Goal: Task Accomplishment & Management: Manage account settings

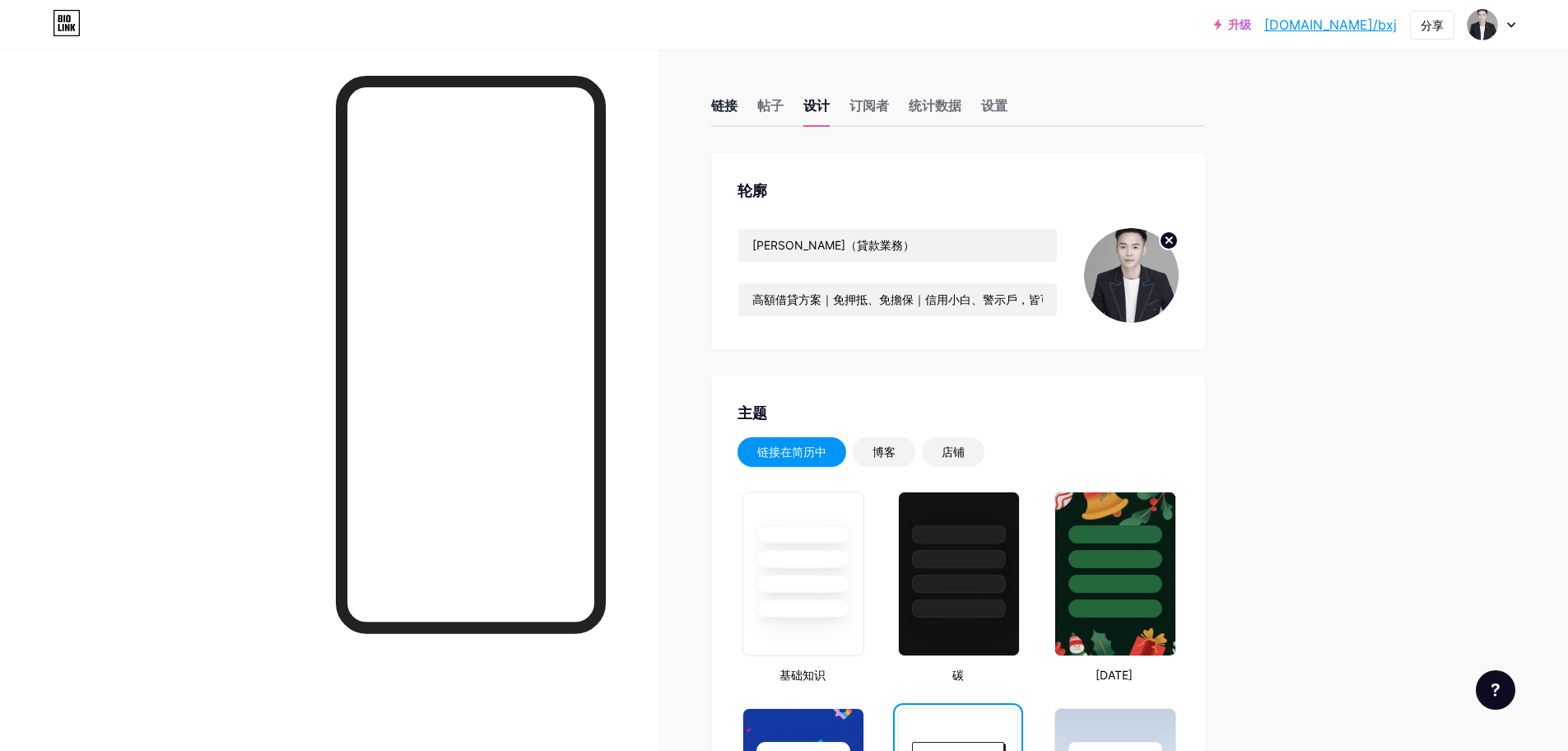
click at [733, 99] on font "链接" at bounding box center [724, 105] width 26 height 17
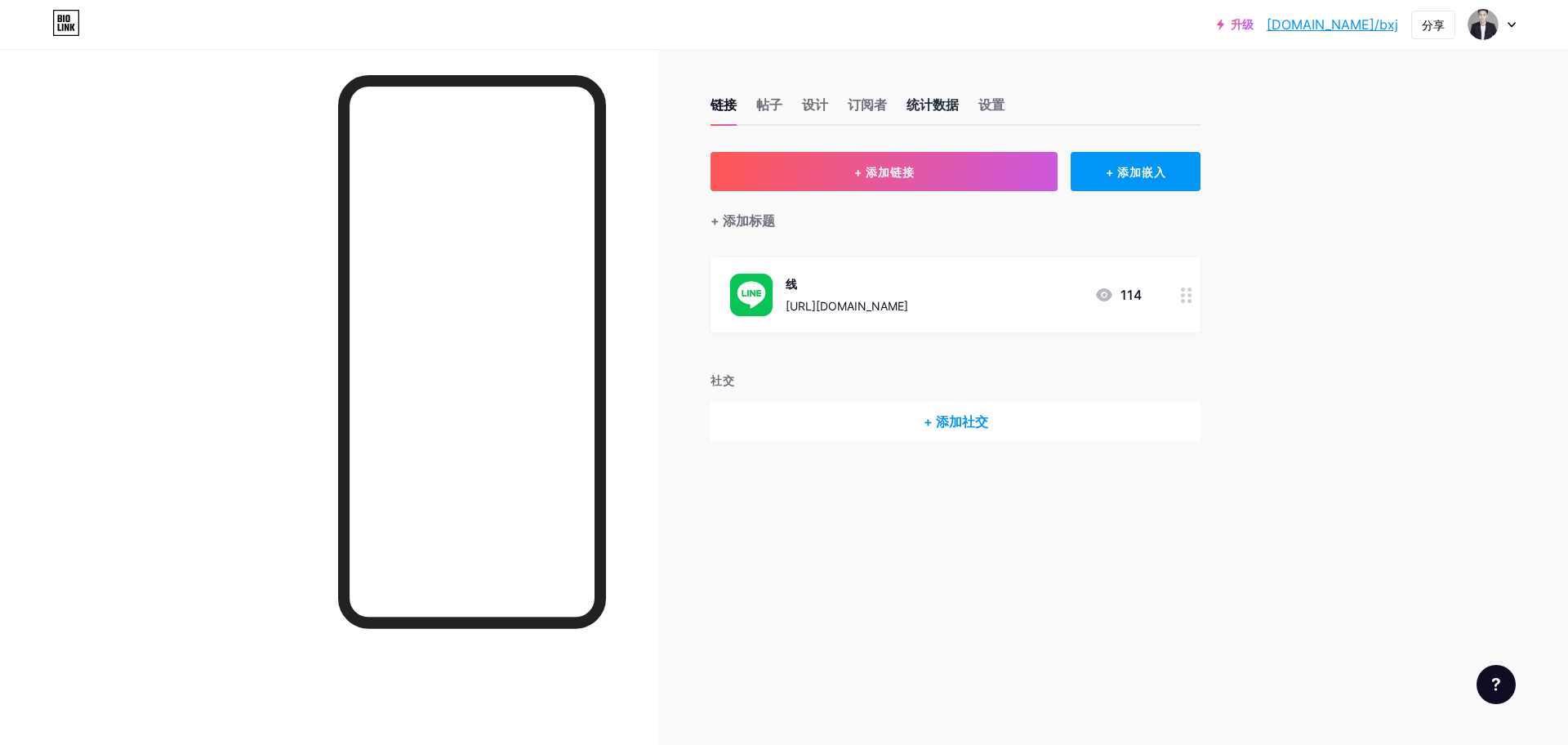
click at [928, 104] on font "统计数据" at bounding box center [933, 104] width 53 height 17
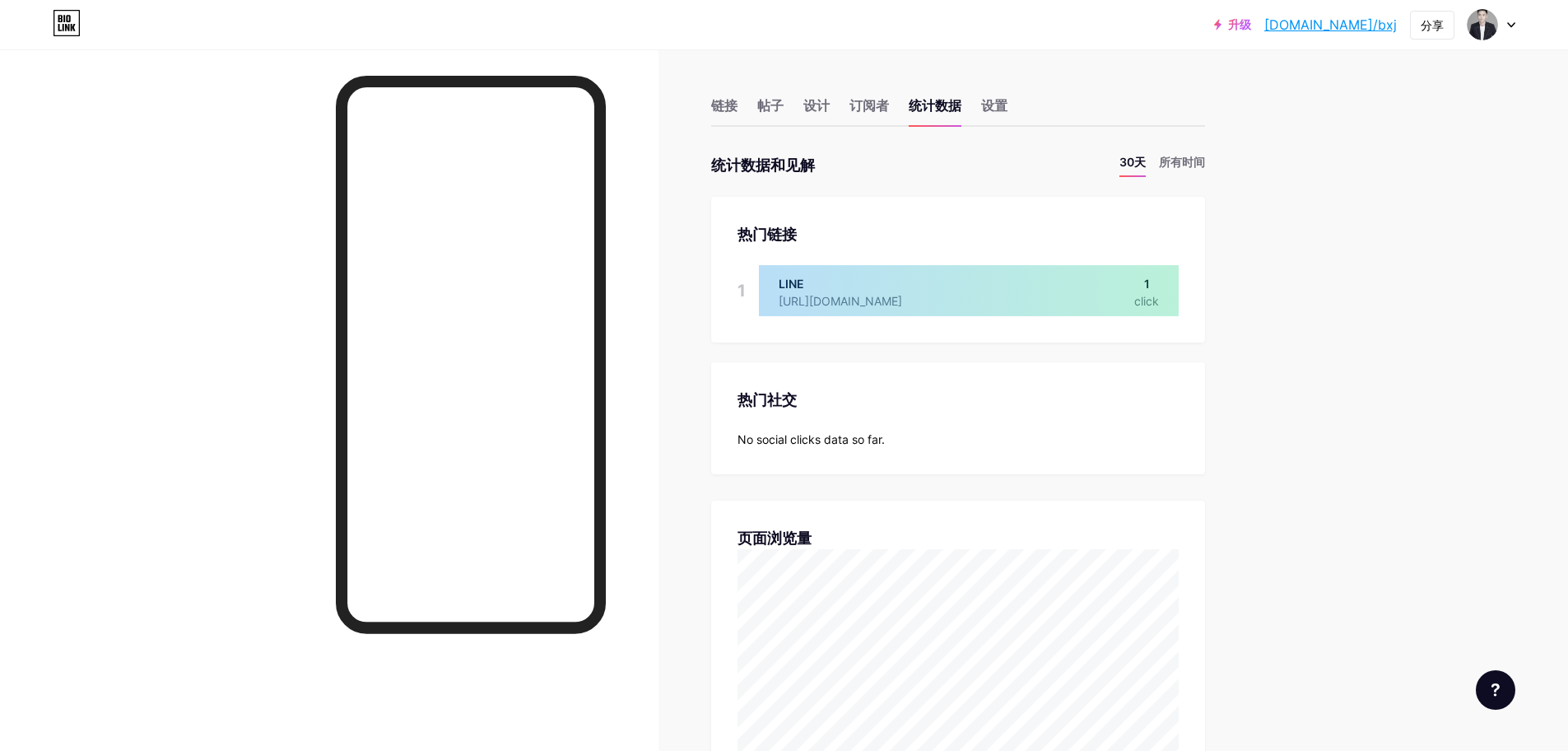
scroll to position [751, 1568]
click at [1193, 163] on font "所有时间" at bounding box center [1182, 162] width 46 height 14
click at [1139, 162] on font "30天" at bounding box center [1132, 162] width 26 height 14
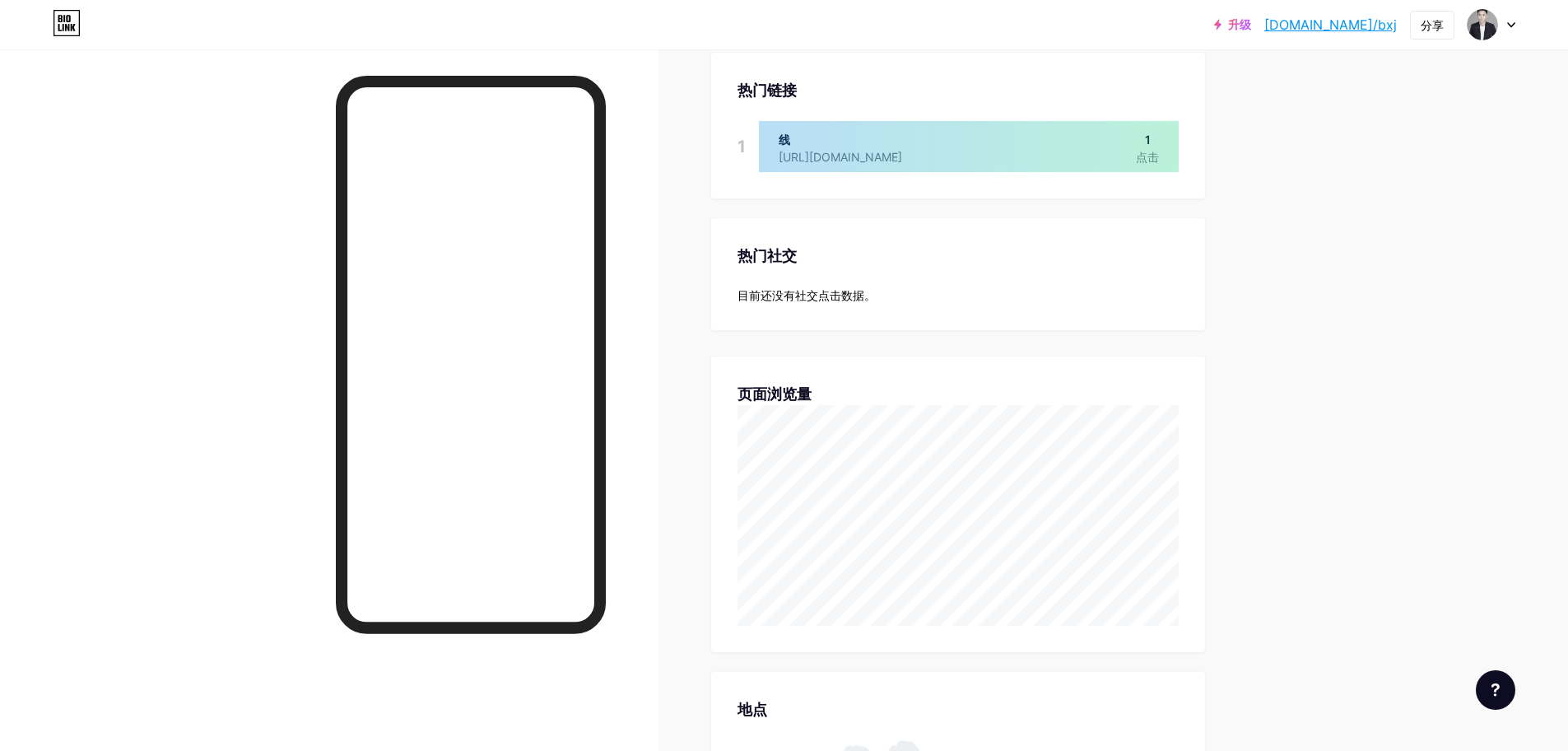
scroll to position [0, 0]
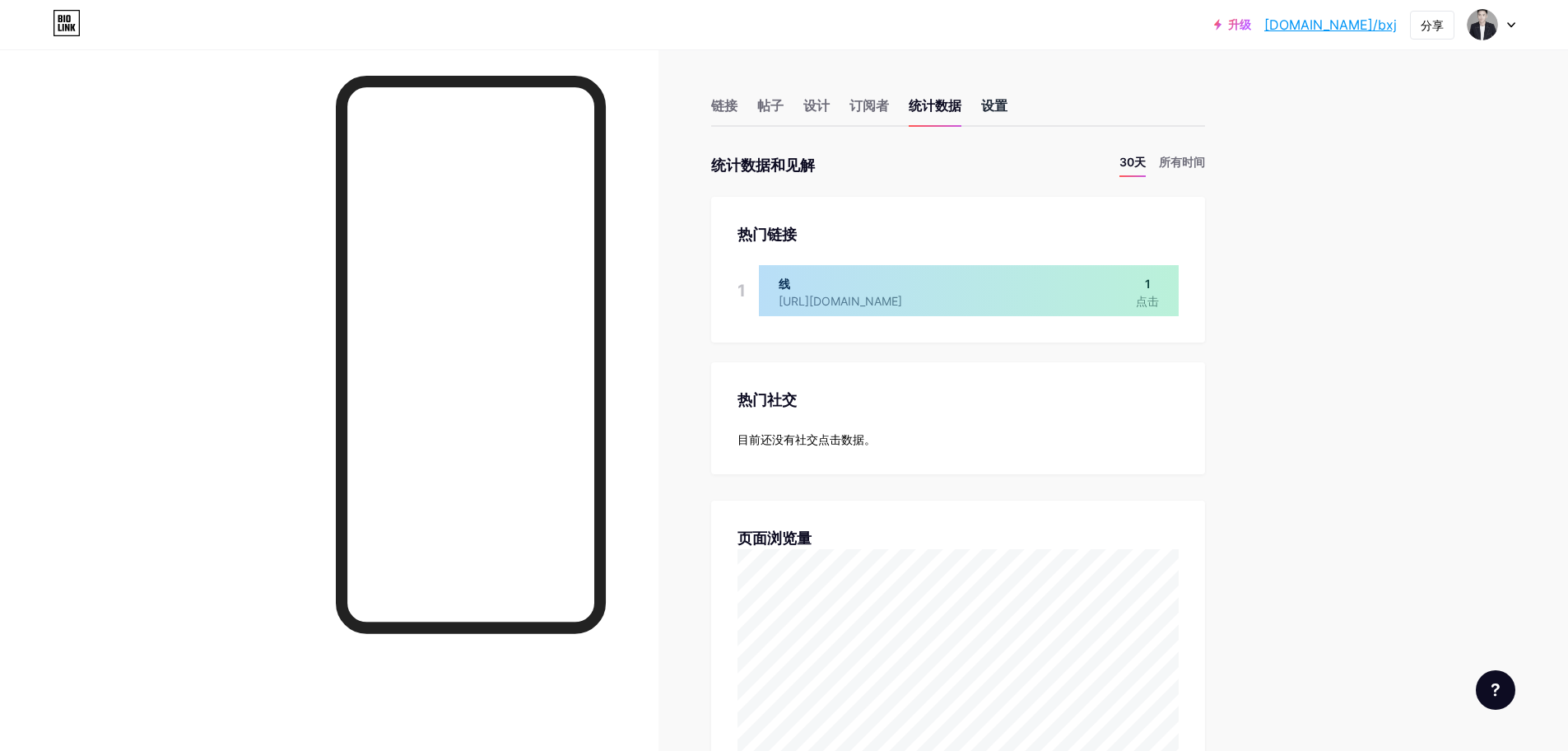
click at [1006, 104] on font "设置" at bounding box center [994, 105] width 26 height 17
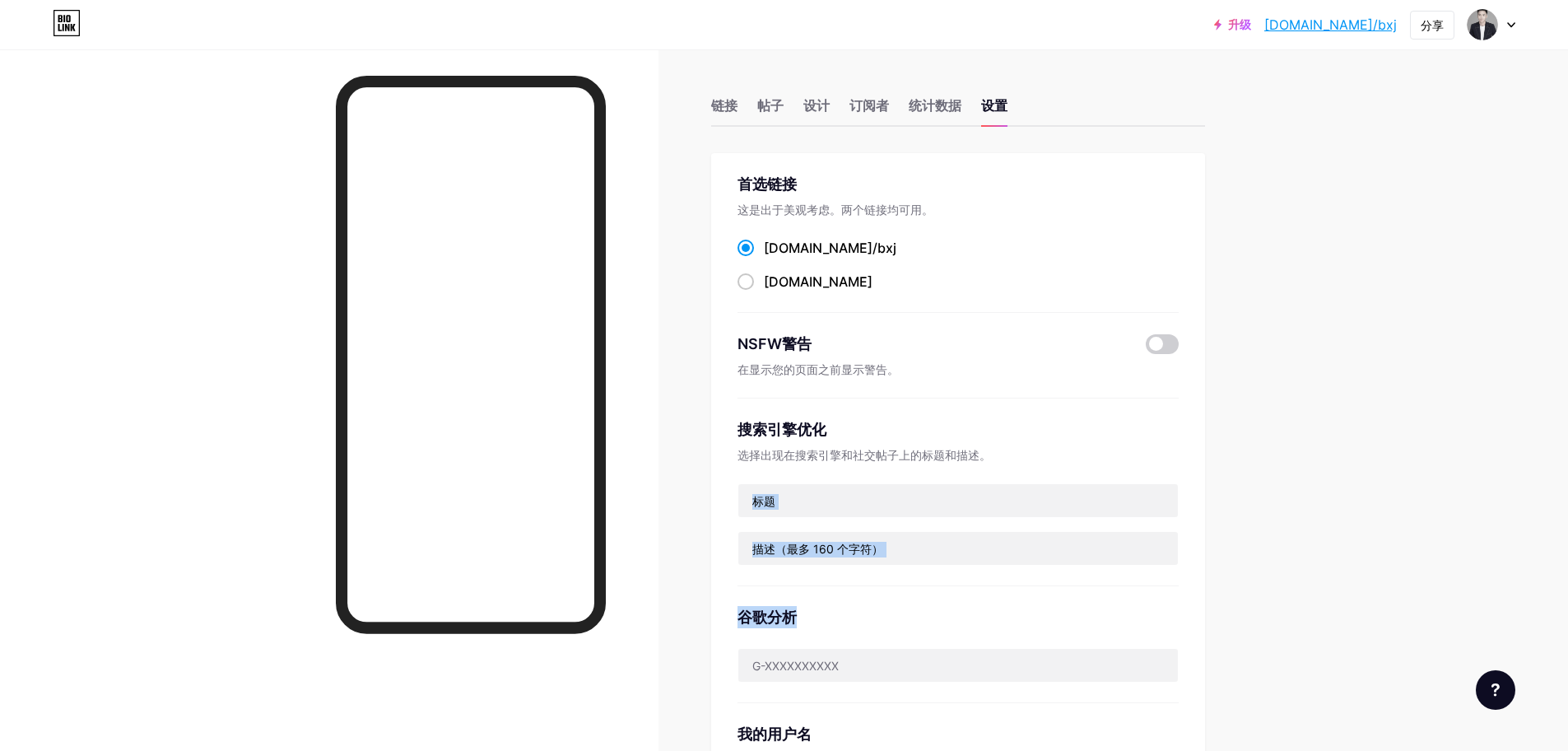
drag, startPoint x: 987, startPoint y: 573, endPoint x: 1046, endPoint y: 349, distance: 231.6
click at [1037, 397] on div "首选链接 这是出于美观考虑。两个链接均可用。 [DOMAIN_NAME]/bxj ​ [DOMAIN_NAME] ​ NSFW警告 在显示您的页面之前显示警告…" at bounding box center [958, 486] width 441 height 626
click at [935, 108] on font "统计数据" at bounding box center [935, 105] width 53 height 17
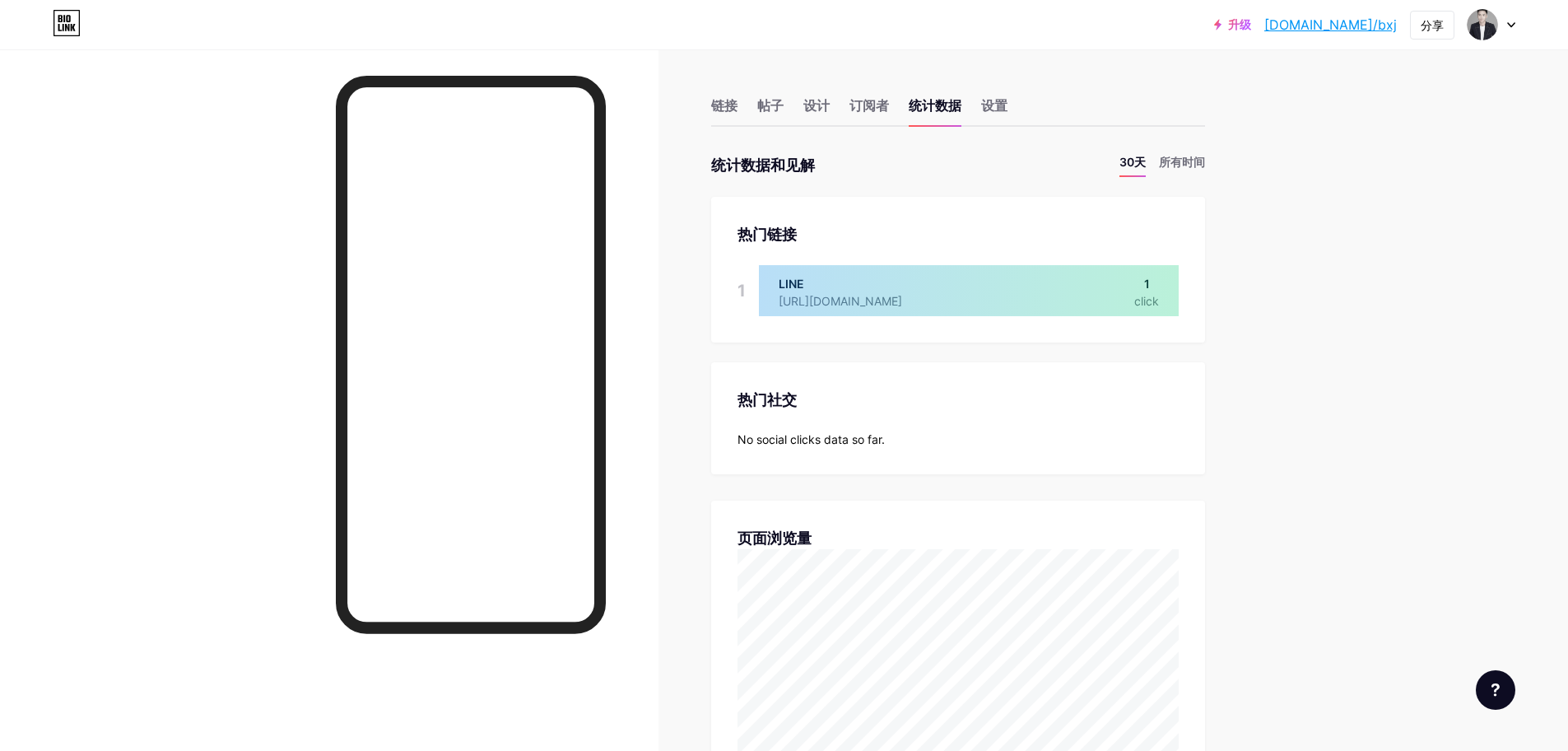
scroll to position [751, 1568]
click at [726, 98] on font "链接" at bounding box center [724, 105] width 26 height 17
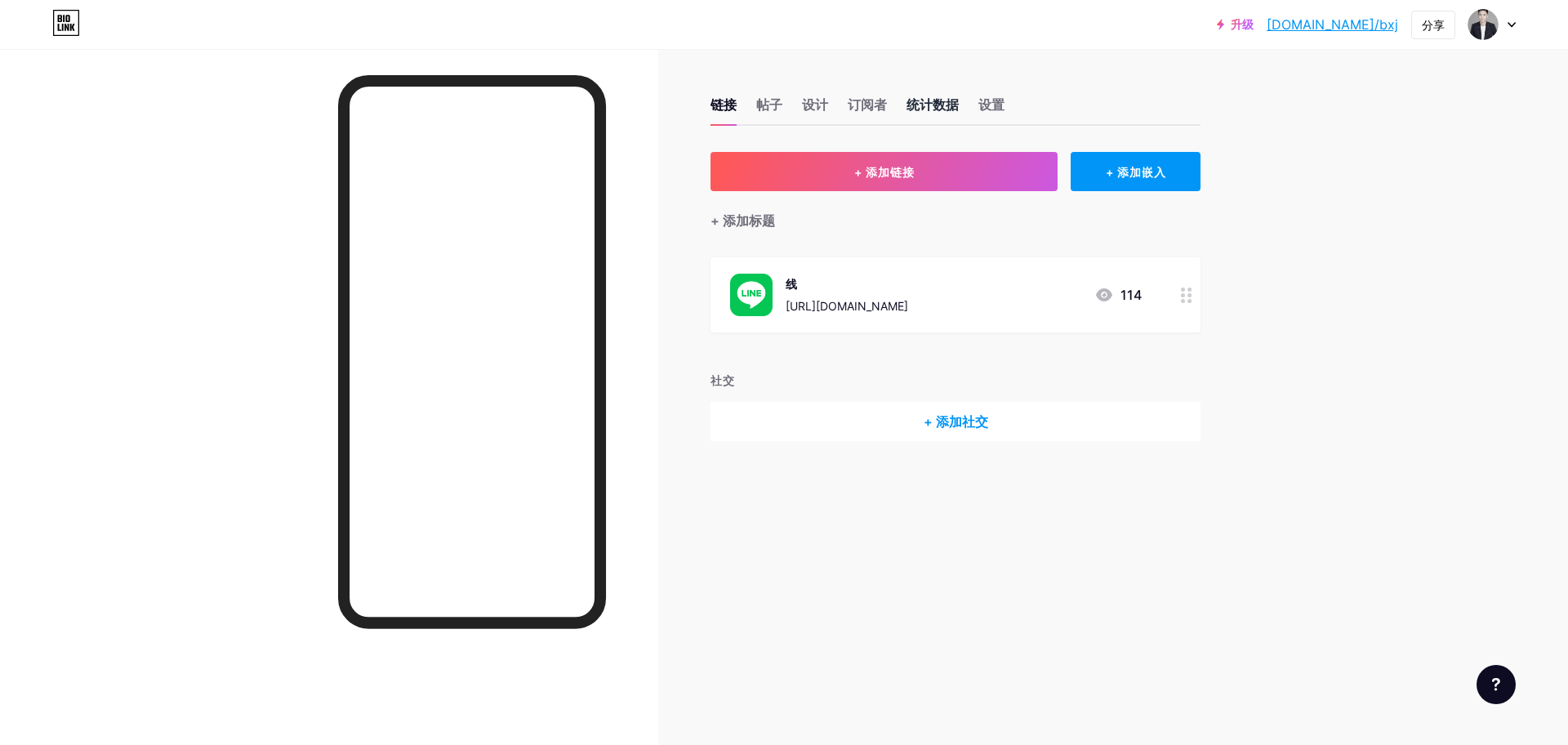
click at [924, 100] on font "统计数据" at bounding box center [933, 104] width 53 height 17
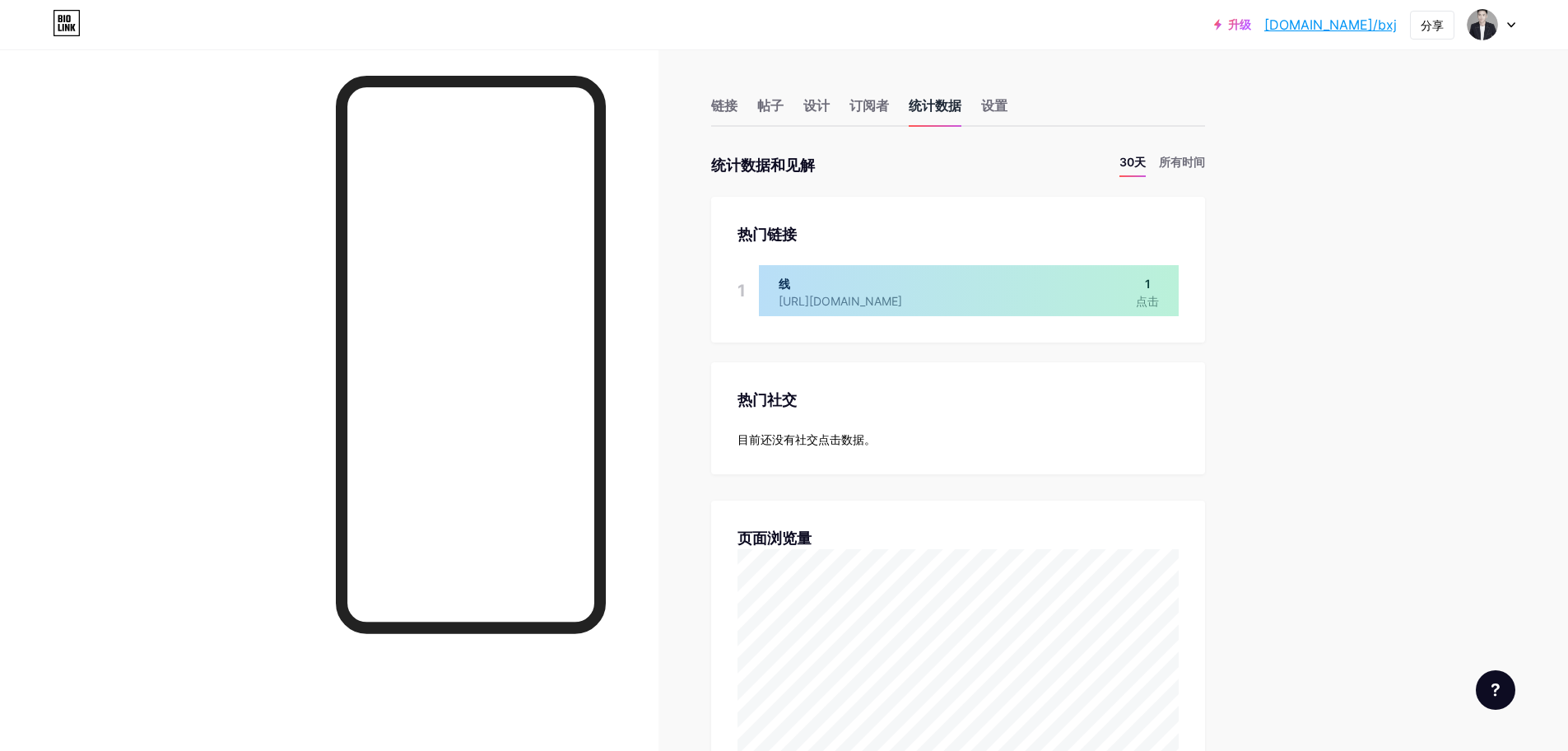
scroll to position [751, 1568]
